Goal: Information Seeking & Learning: Understand process/instructions

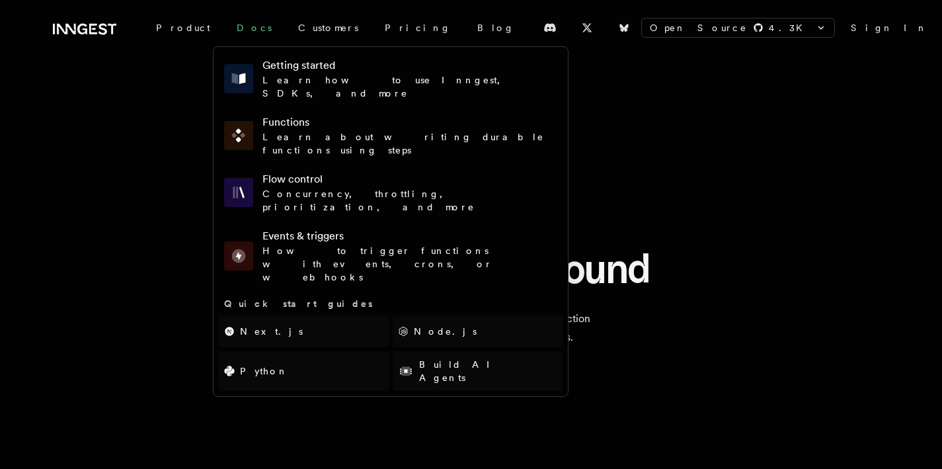
click at [223, 28] on link "Docs" at bounding box center [253, 28] width 61 height 24
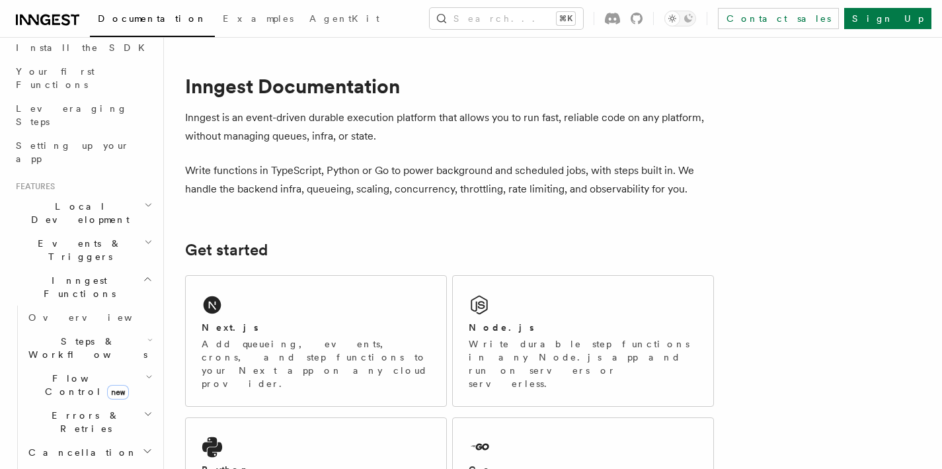
scroll to position [195, 0]
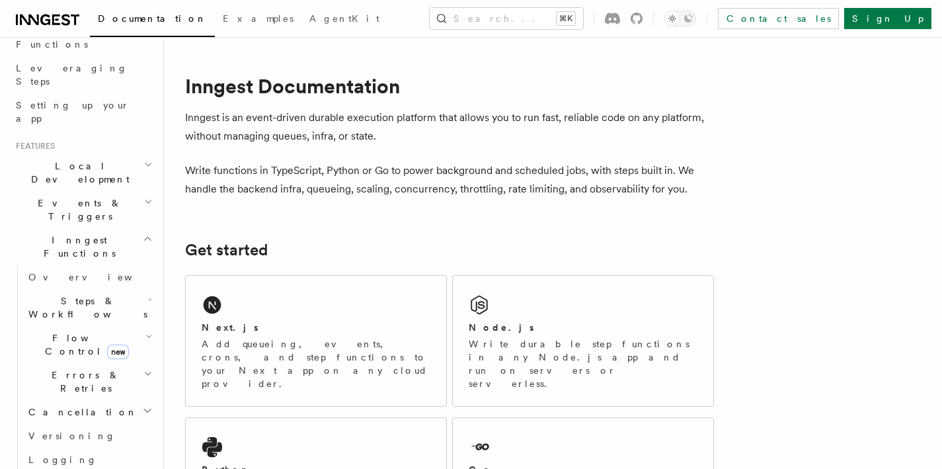
click at [147, 294] on icon "button" at bounding box center [149, 299] width 5 height 11
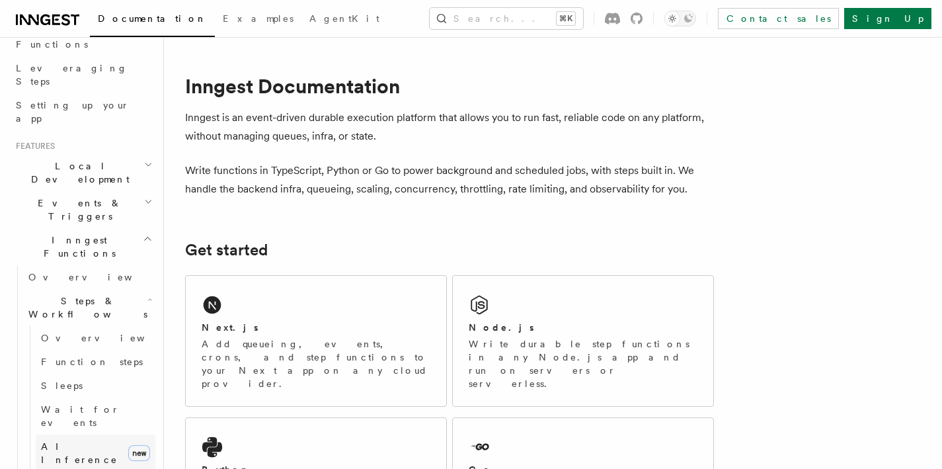
click at [68, 441] on span "AI Inference" at bounding box center [79, 453] width 77 height 24
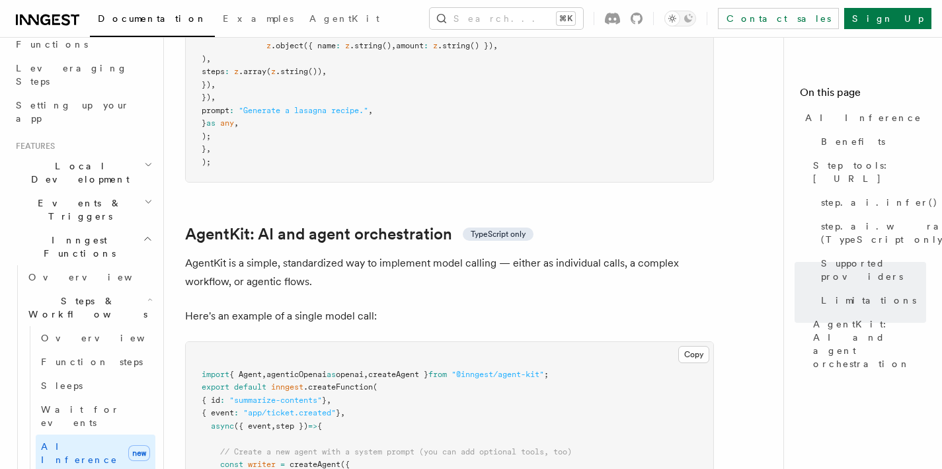
scroll to position [3733, 0]
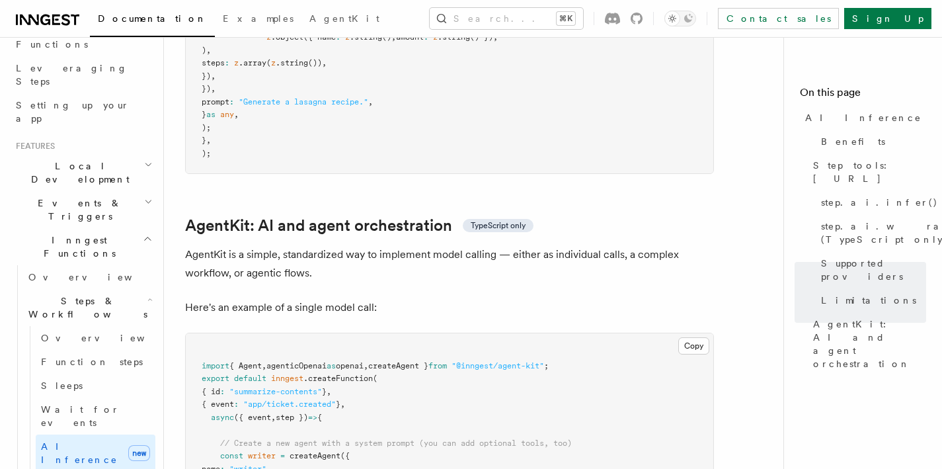
click at [600, 333] on pre "import { Agent , agenticOpenai as openai , createAgent } from "@inngest/agent-k…" at bounding box center [450, 475] width 528 height 284
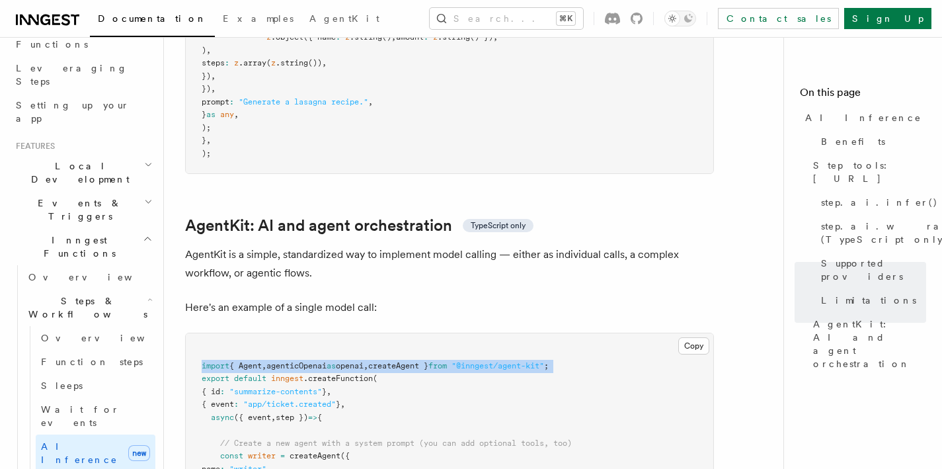
click at [600, 333] on pre "import { Agent , agenticOpenai as openai , createAgent } from "@inngest/agent-k…" at bounding box center [450, 475] width 528 height 284
click at [603, 333] on pre "import { Agent , agenticOpenai as openai , createAgent } from "@inngest/agent-k…" at bounding box center [450, 475] width 528 height 284
drag, startPoint x: 590, startPoint y: 309, endPoint x: 194, endPoint y: 309, distance: 395.4
click at [194, 333] on pre "import { Agent , agenticOpenai as openai , createAgent } from "@inngest/agent-k…" at bounding box center [450, 475] width 528 height 284
copy span "import { Agent , agenticOpenai as openai , createAgent } from "@inngest/agent-k…"
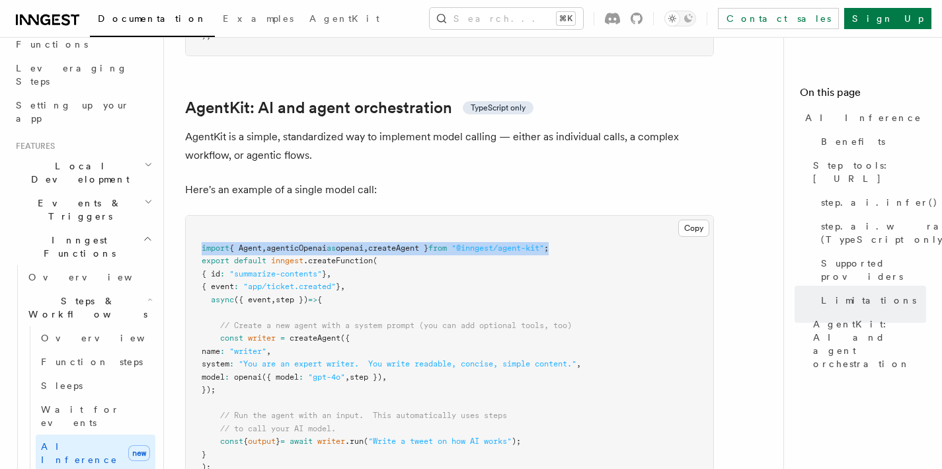
scroll to position [3860, 0]
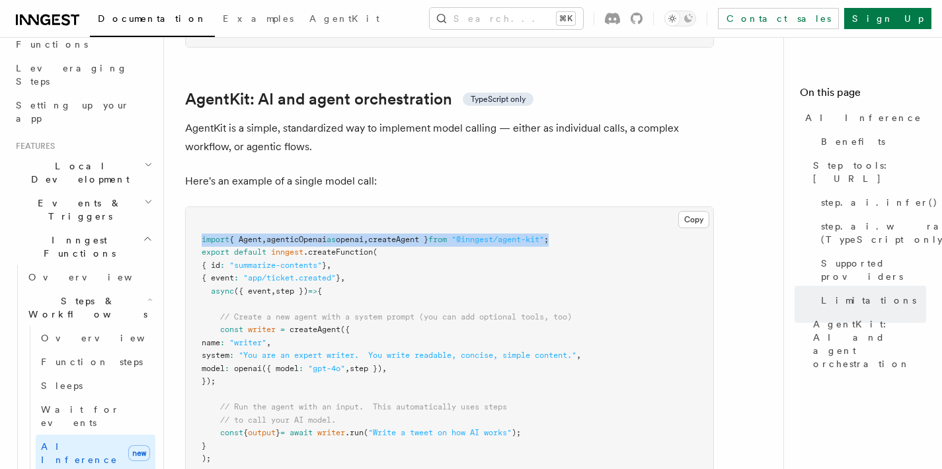
drag, startPoint x: 218, startPoint y: 272, endPoint x: 238, endPoint y: 325, distance: 56.7
click at [238, 325] on pre "import { Agent , agenticOpenai as openai , createAgent } from "@inngest/agent-k…" at bounding box center [450, 349] width 528 height 284
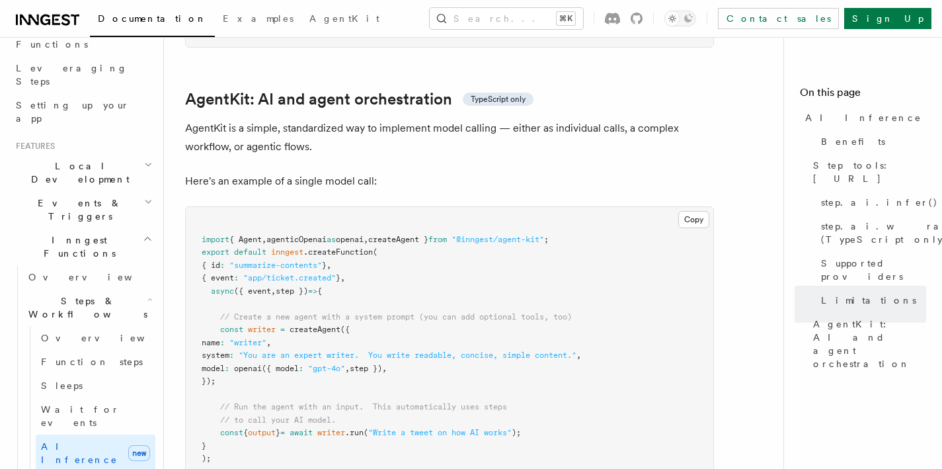
click at [218, 245] on pre "import { Agent , agenticOpenai as openai , createAgent } from "@inngest/agent-k…" at bounding box center [450, 349] width 528 height 284
drag, startPoint x: 218, startPoint y: 257, endPoint x: 266, endPoint y: 327, distance: 85.6
click at [266, 327] on pre "import { Agent , agenticOpenai as openai , createAgent } from "@inngest/agent-k…" at bounding box center [450, 349] width 528 height 284
copy code "// Create a new agent with a system prompt (you can add optional tools, too) co…"
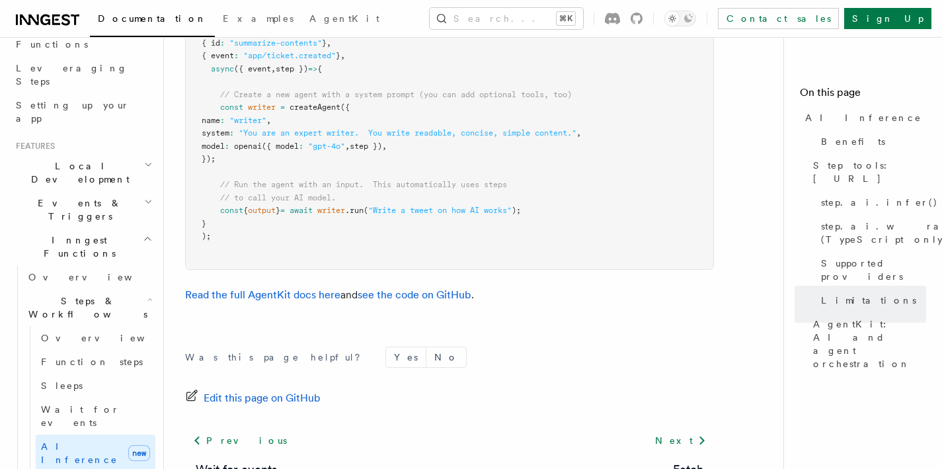
scroll to position [4123, 0]
